Goal: Task Accomplishment & Management: Manage account settings

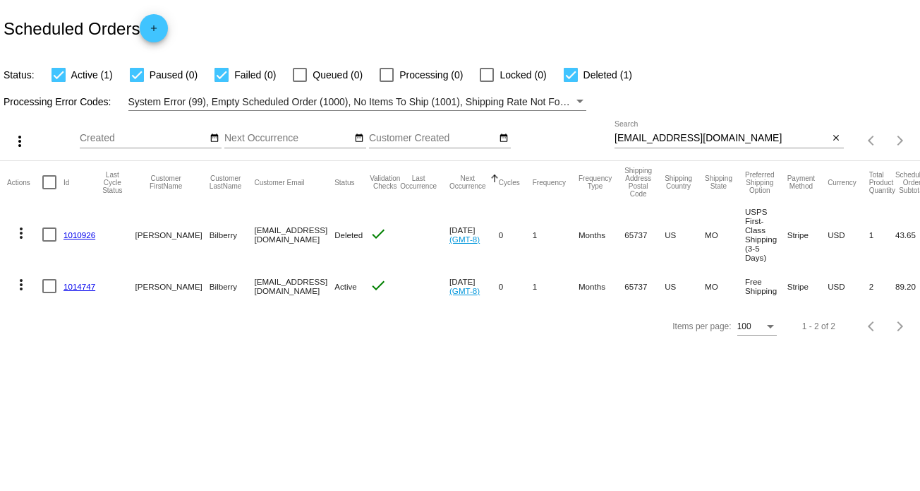
click at [653, 137] on input "bilberrydarci@gmail.com" at bounding box center [722, 138] width 215 height 11
paste input "eelithen@ao"
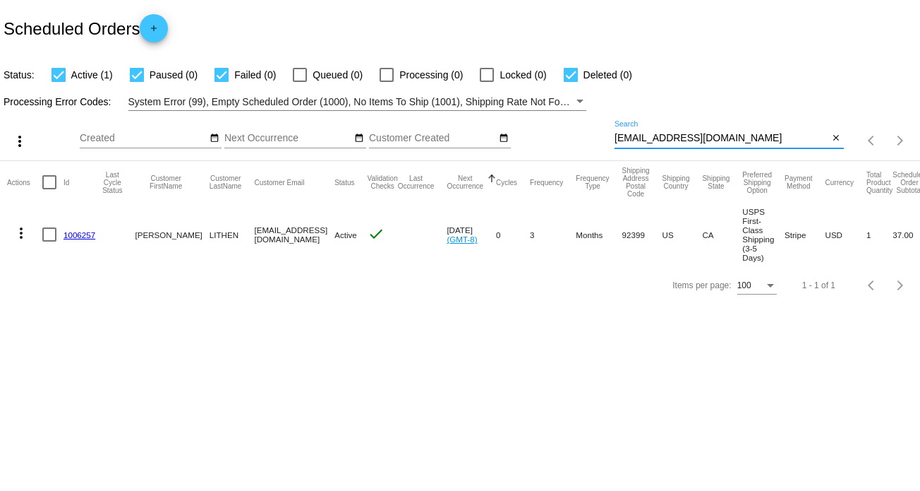
type input "[EMAIL_ADDRESS][DOMAIN_NAME]"
click at [20, 234] on mat-icon "more_vert" at bounding box center [21, 232] width 17 height 17
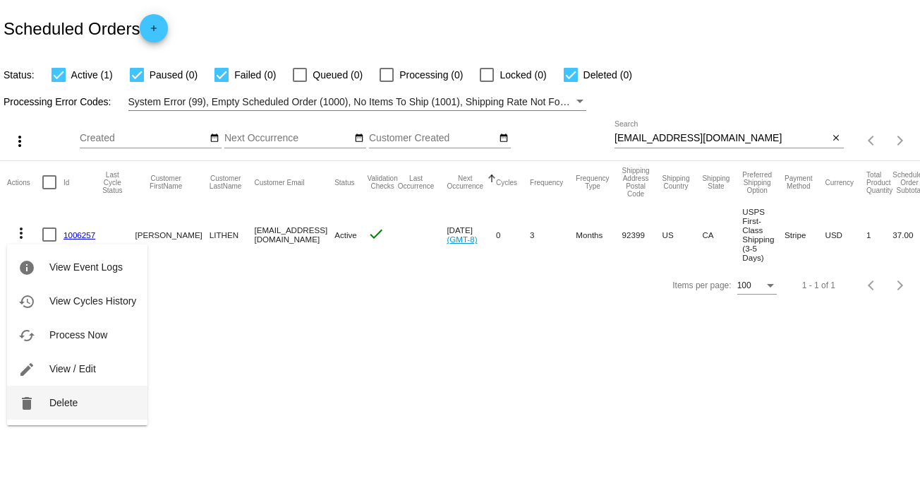
click at [59, 401] on span "Delete" at bounding box center [63, 402] width 28 height 11
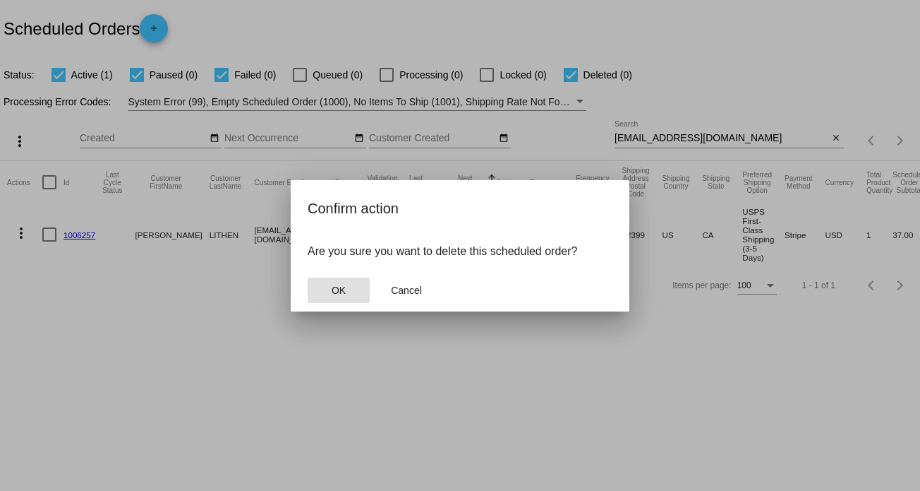
click at [337, 293] on span "OK" at bounding box center [339, 289] width 14 height 11
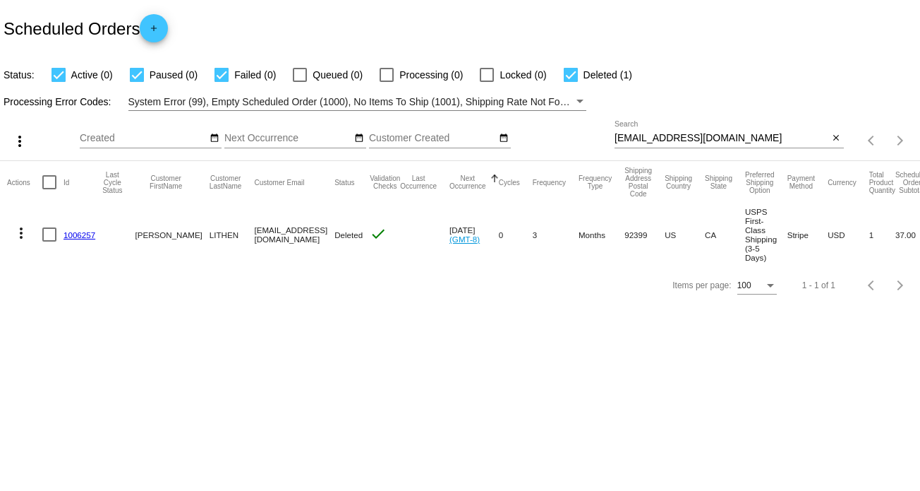
click at [22, 231] on mat-icon "more_vert" at bounding box center [21, 232] width 17 height 17
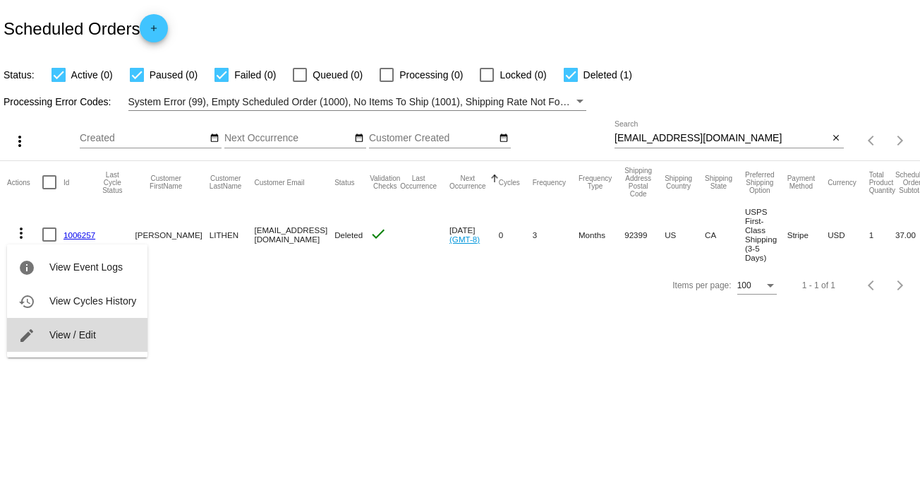
click at [54, 336] on span "View / Edit" at bounding box center [72, 334] width 47 height 11
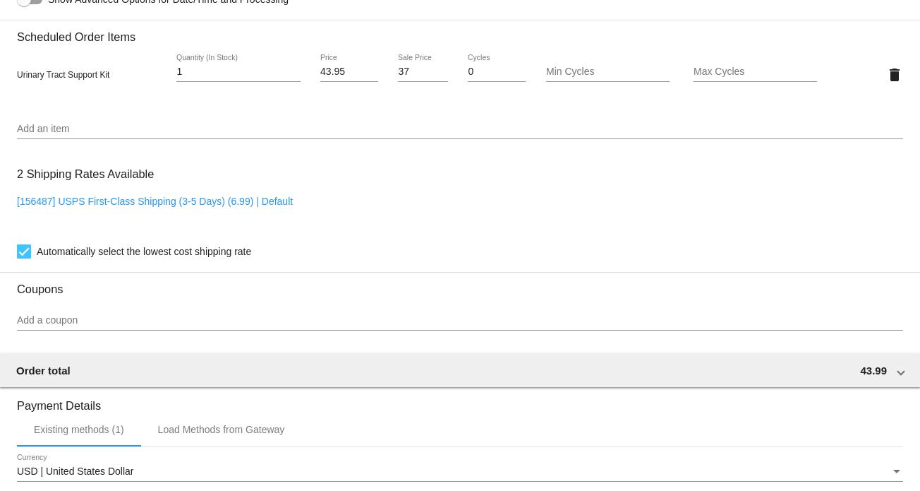
scroll to position [847, 0]
